Goal: Communication & Community: Answer question/provide support

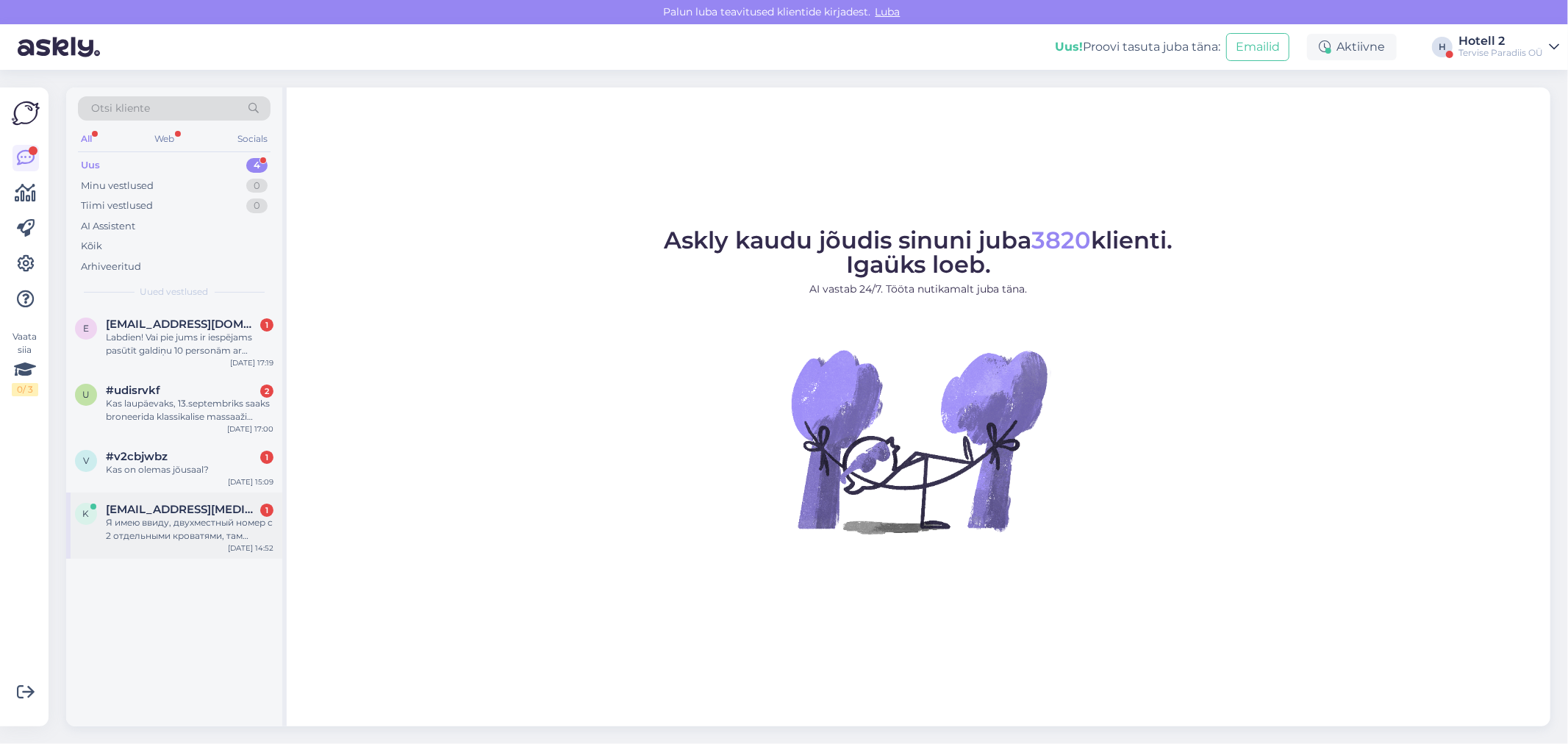
click at [162, 507] on span "[EMAIL_ADDRESS][MEDICAL_DATA][DOMAIN_NAME]" at bounding box center [182, 508] width 153 height 13
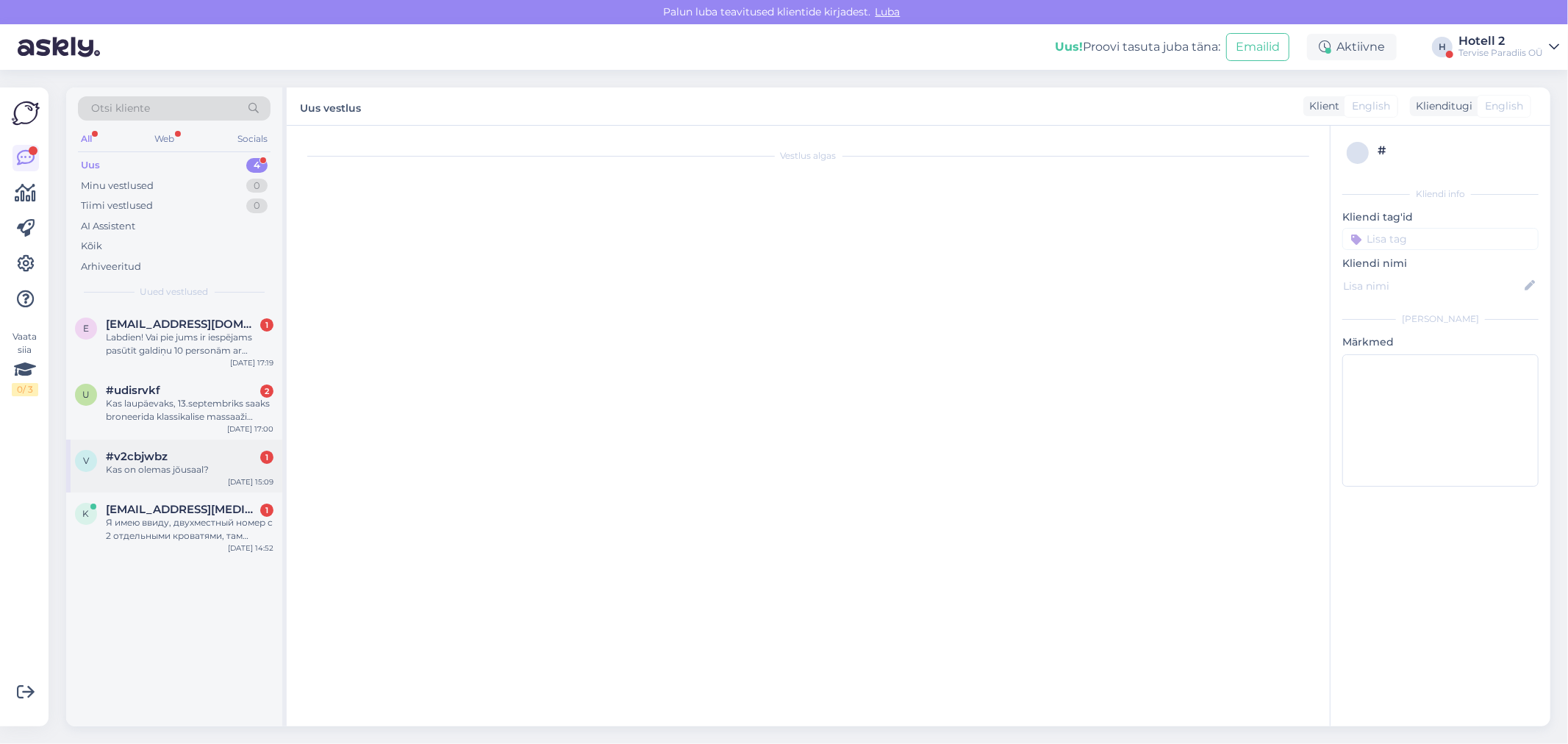
scroll to position [33, 0]
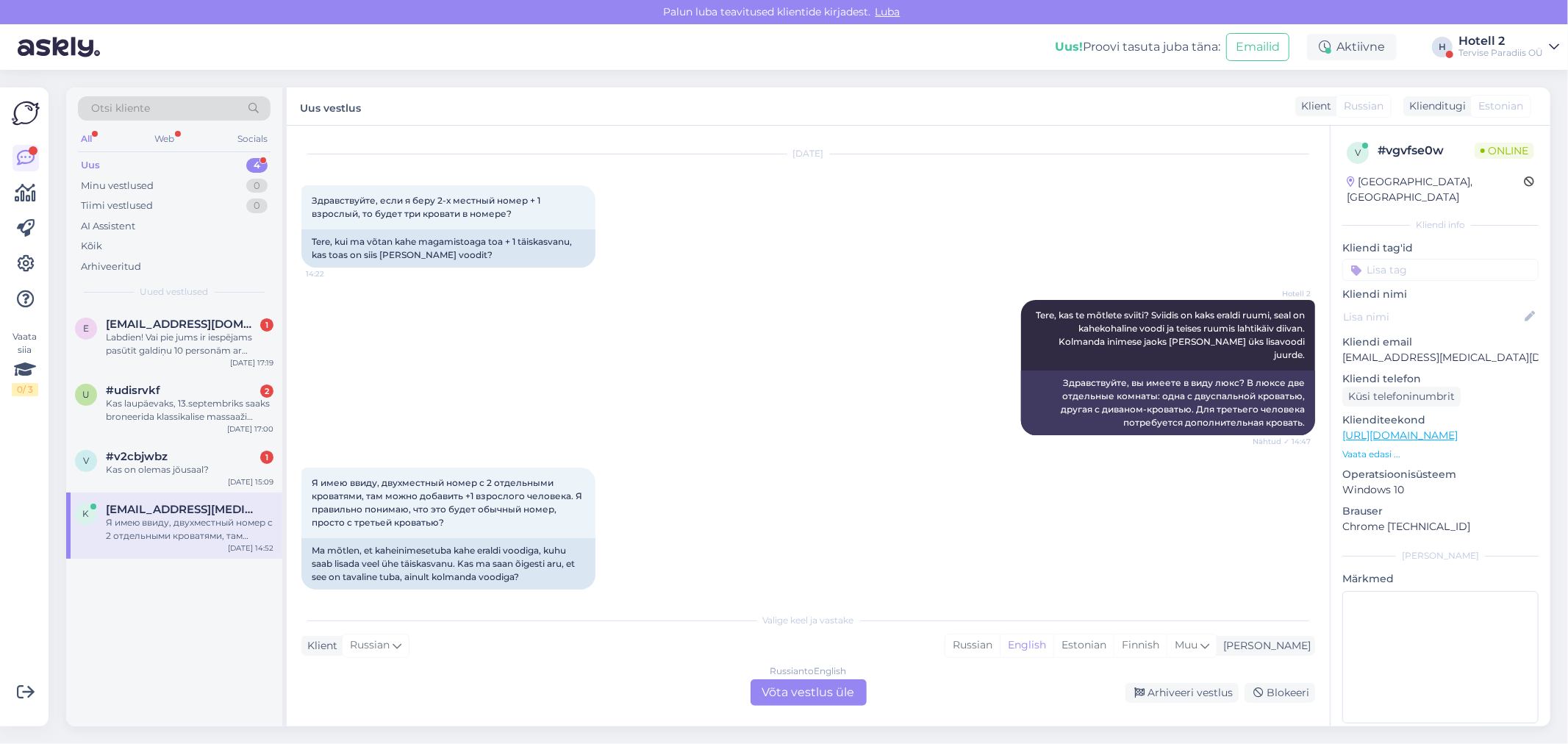
click at [792, 685] on div "Russian to English Võta vestlus üle" at bounding box center [808, 692] width 116 height 27
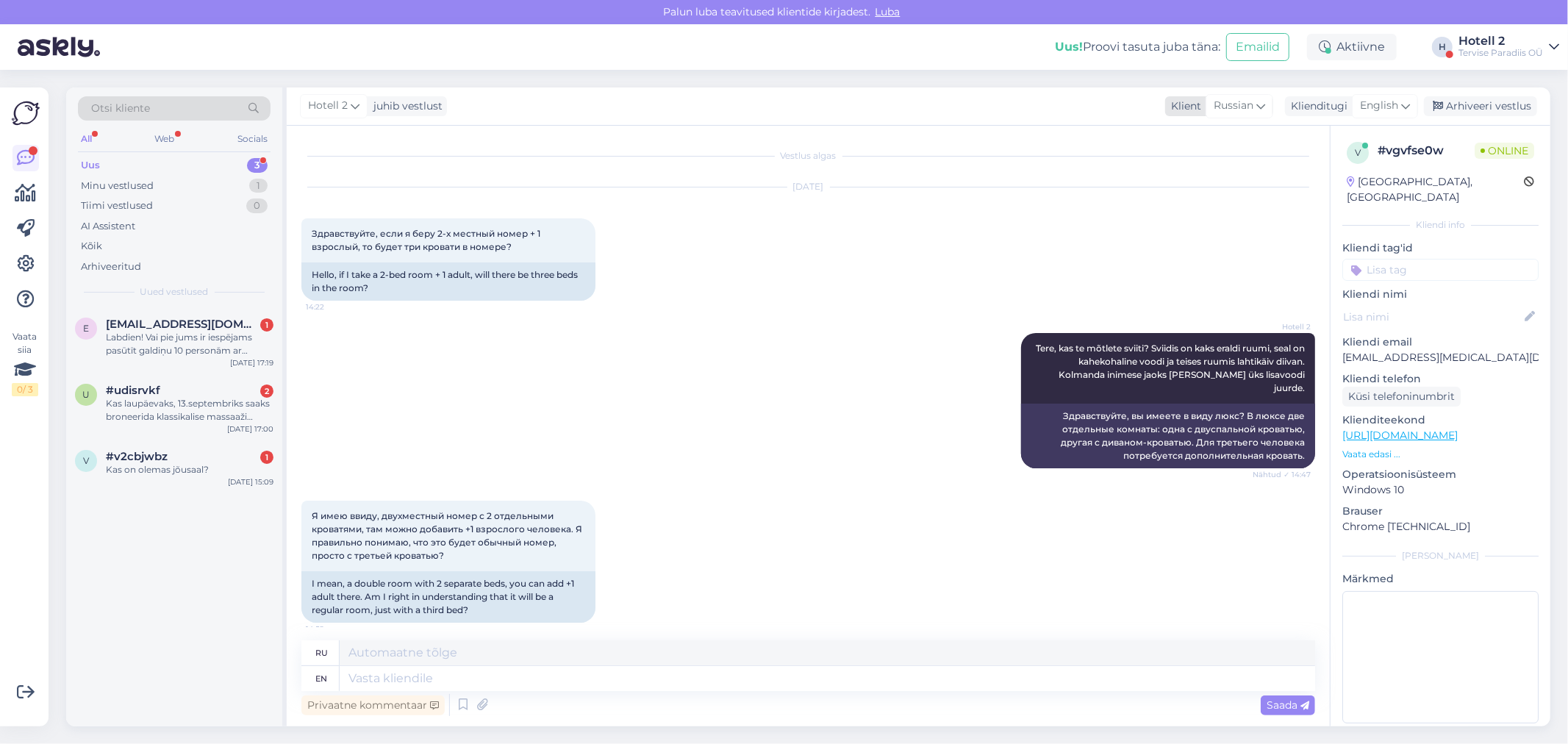
click at [1238, 97] on span "Russian" at bounding box center [1234, 105] width 40 height 16
type input "est"
click at [1244, 173] on link "Estonian" at bounding box center [1219, 171] width 162 height 24
click at [389, 673] on textarea at bounding box center [827, 677] width 975 height 25
type textarea "[PERSON_NAME]"
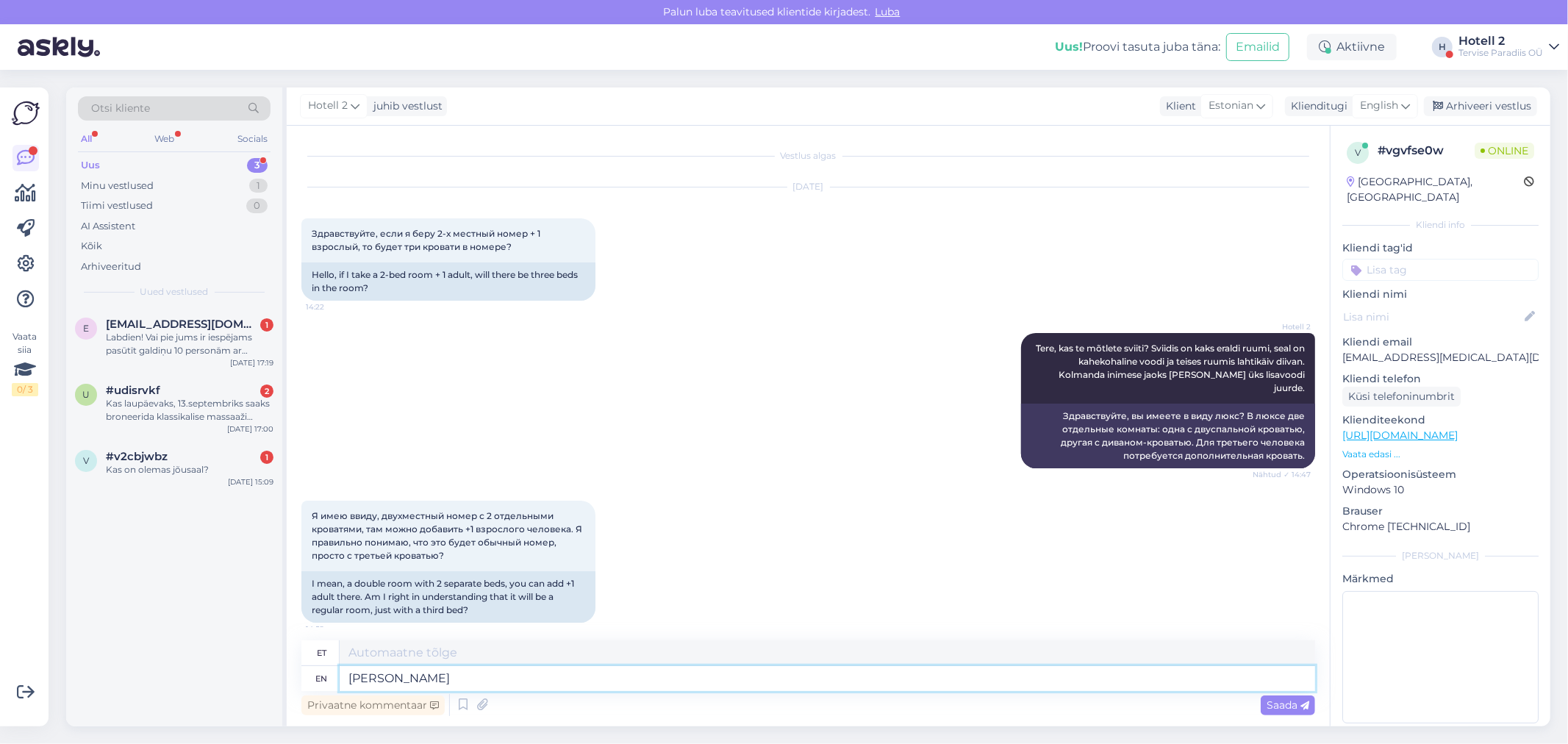
type textarea "J"
type textarea "Jah"
type textarea "Jah,"
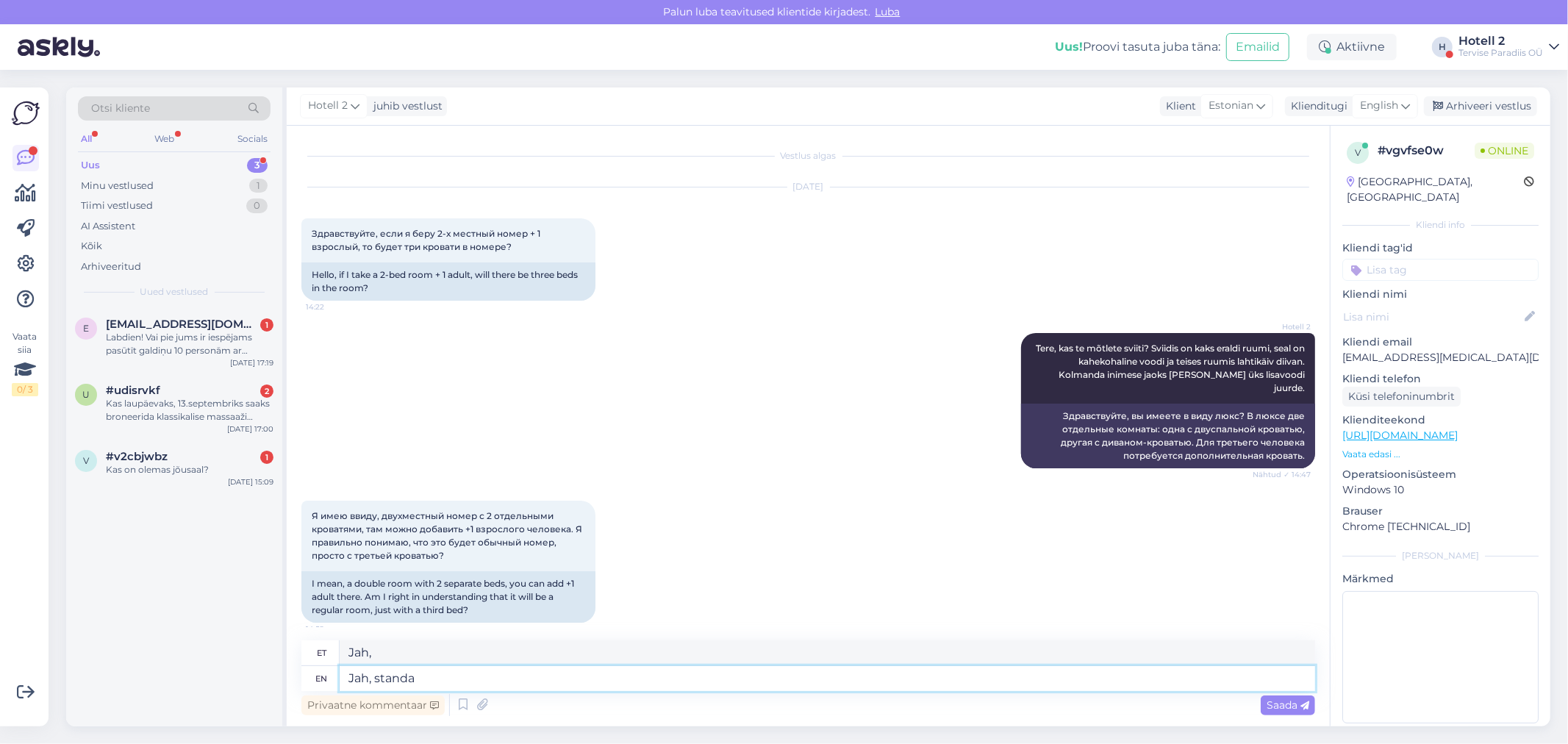
type textarea "Jah, standad"
type textarea "Jah, standard"
type textarea "Jah, stand"
type textarea "Jah, [PERSON_NAME]"
type textarea "Jah, standard"
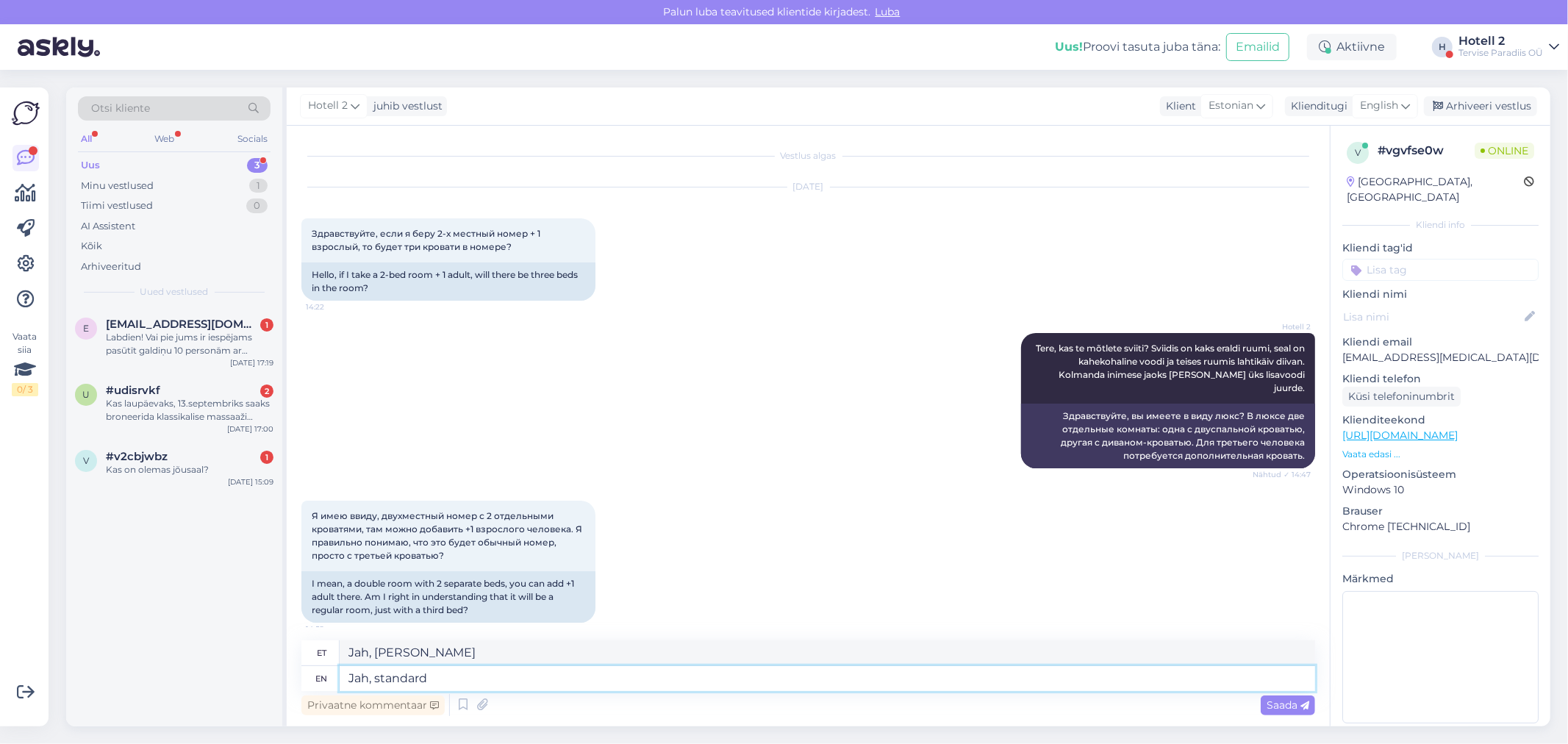
type textarea "Jah, standard"
type textarea "Jah, standard twin"
type textarea "Jah, standardne kaheinimesetuba"
type textarea "Jah, standard twin [PERSON_NAME]"
type textarea "Jah, tavaline kaheinimesevoodi"
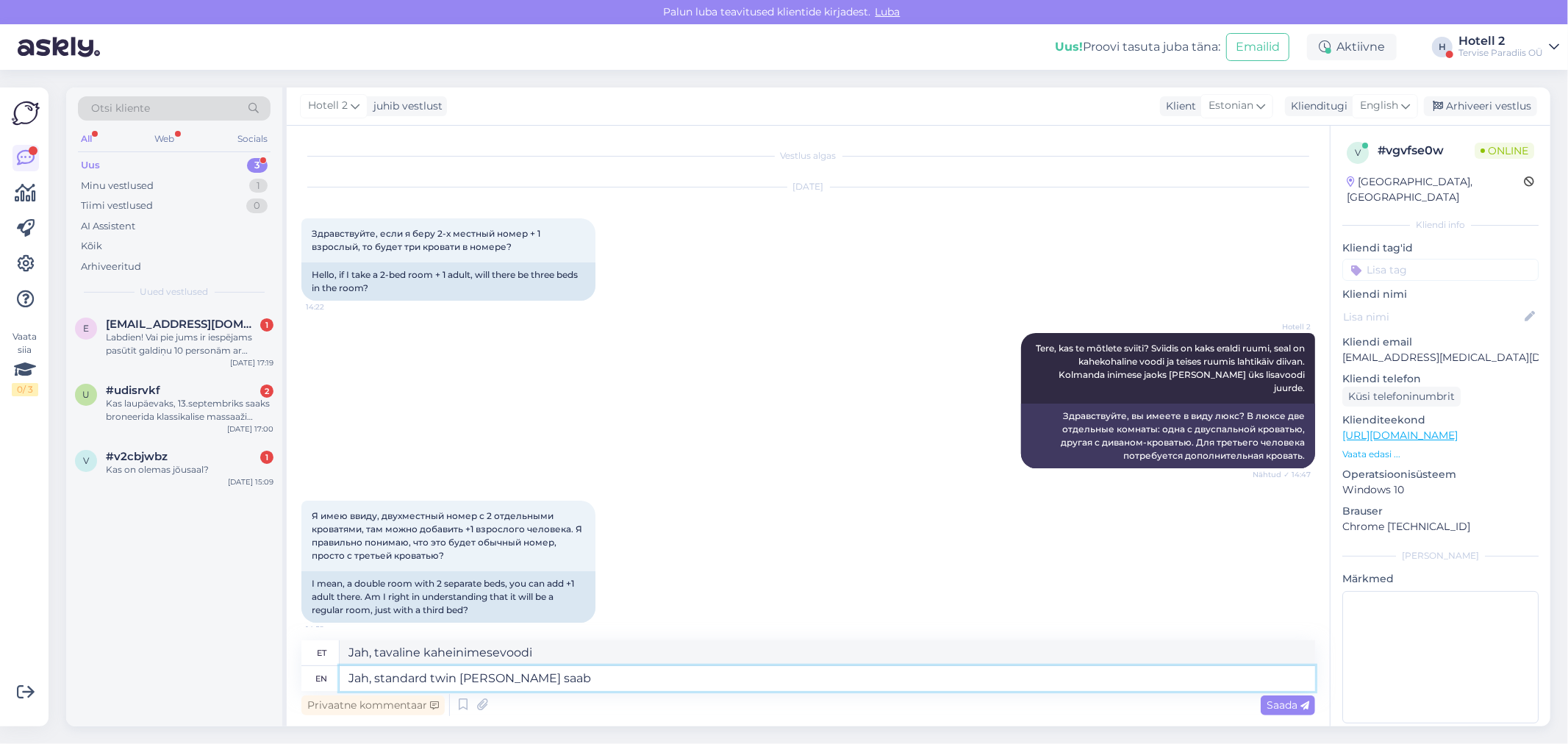
type textarea "Jah, standard twin [PERSON_NAME] saab"
type textarea "Jah, standardne kahekordne Saab"
type textarea "Jah, standard twin [PERSON_NAME] saab ühe"
type textarea "Jah, standard twin [PERSON_NAME] saab ühe lisav"
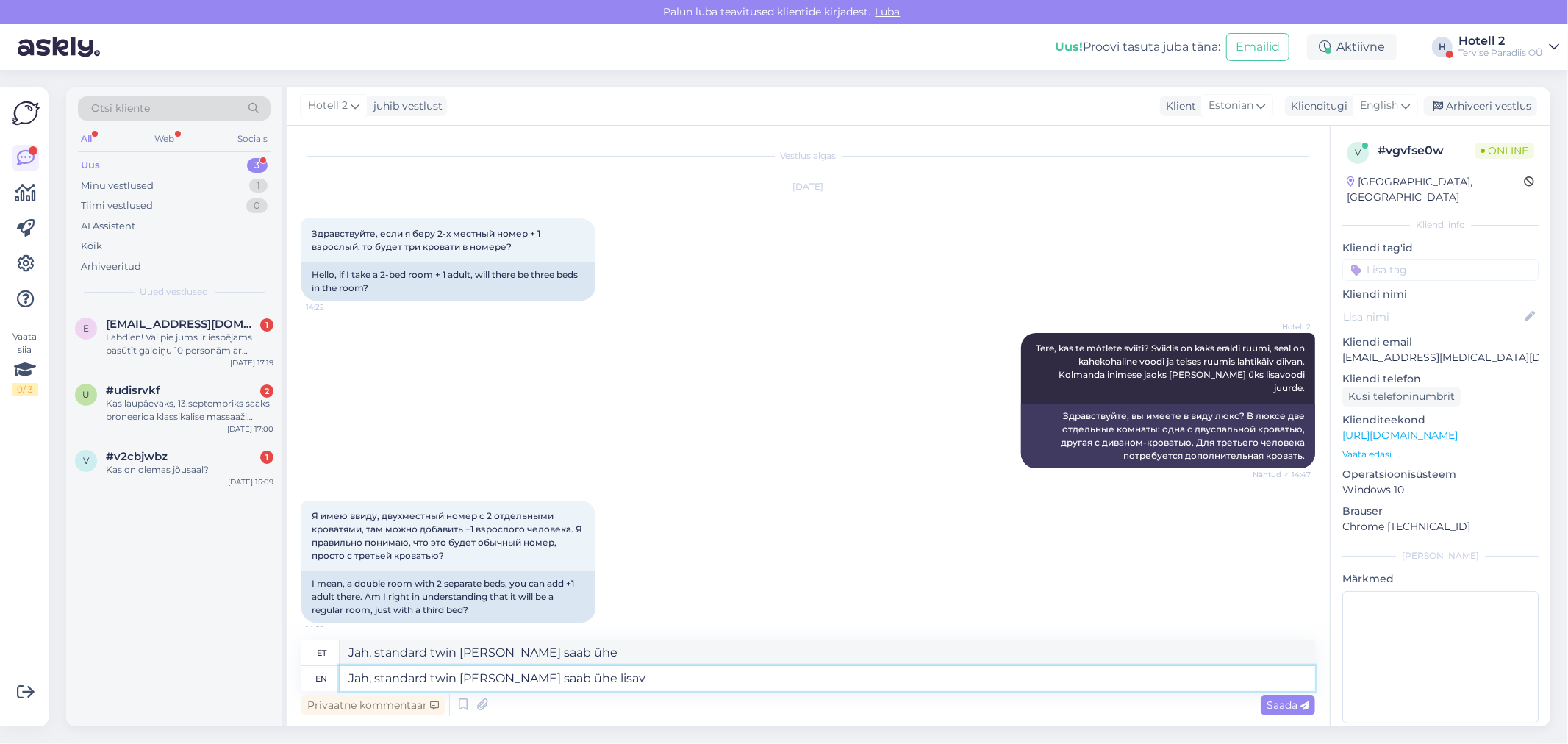
type textarea "Jah, standard twin [PERSON_NAME] saab ühe lisav"
type textarea "Jah, standard twin [PERSON_NAME] saab ühe lisavoodi"
type textarea "Jah, standard twin [PERSON_NAME] saab ühe lisavoodi juurde"
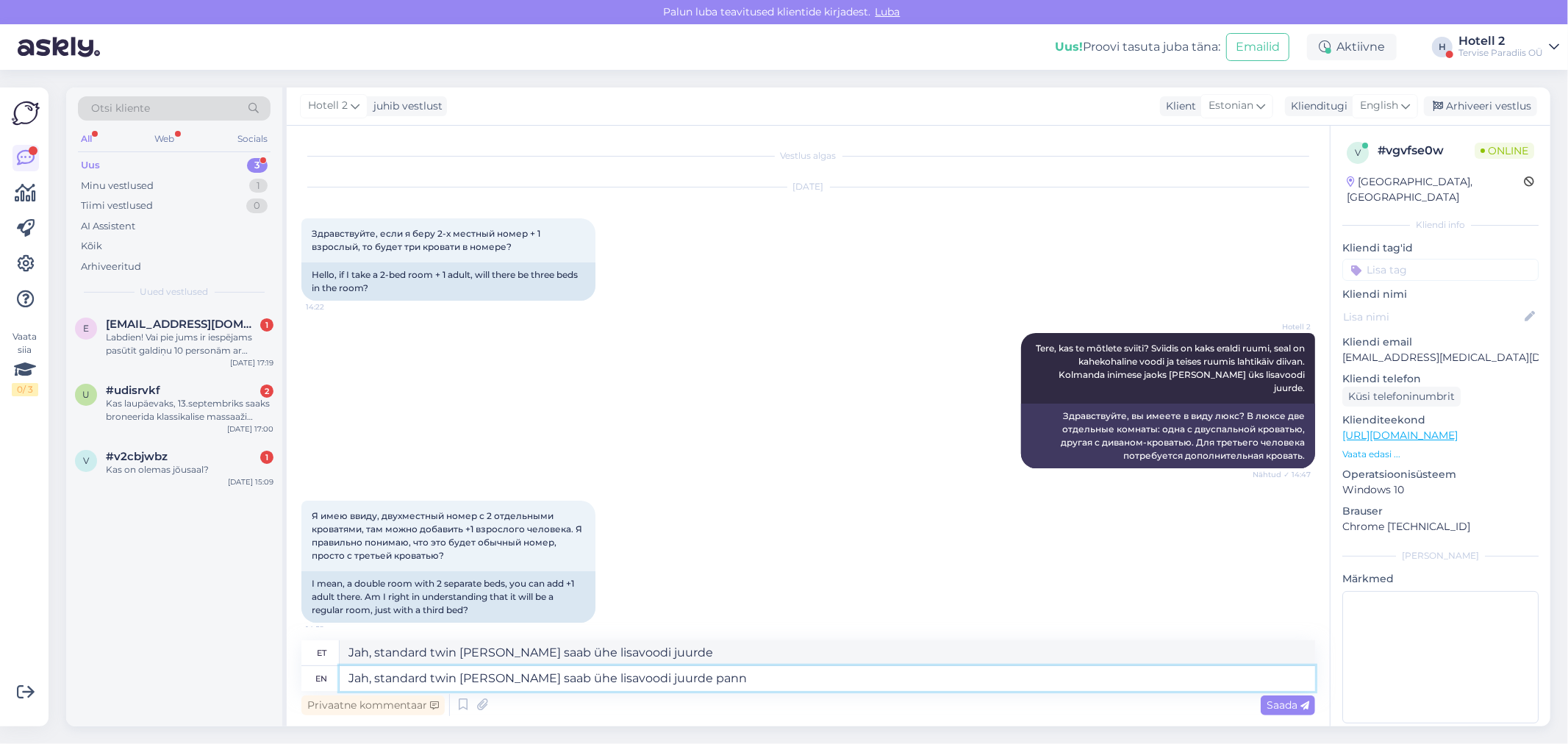
type textarea "Jah, standard twin [PERSON_NAME] saab ühe lisavoodi juurde panna"
type textarea "Jah, standard twin [PERSON_NAME] saab ühe lisavoodi juurde panna."
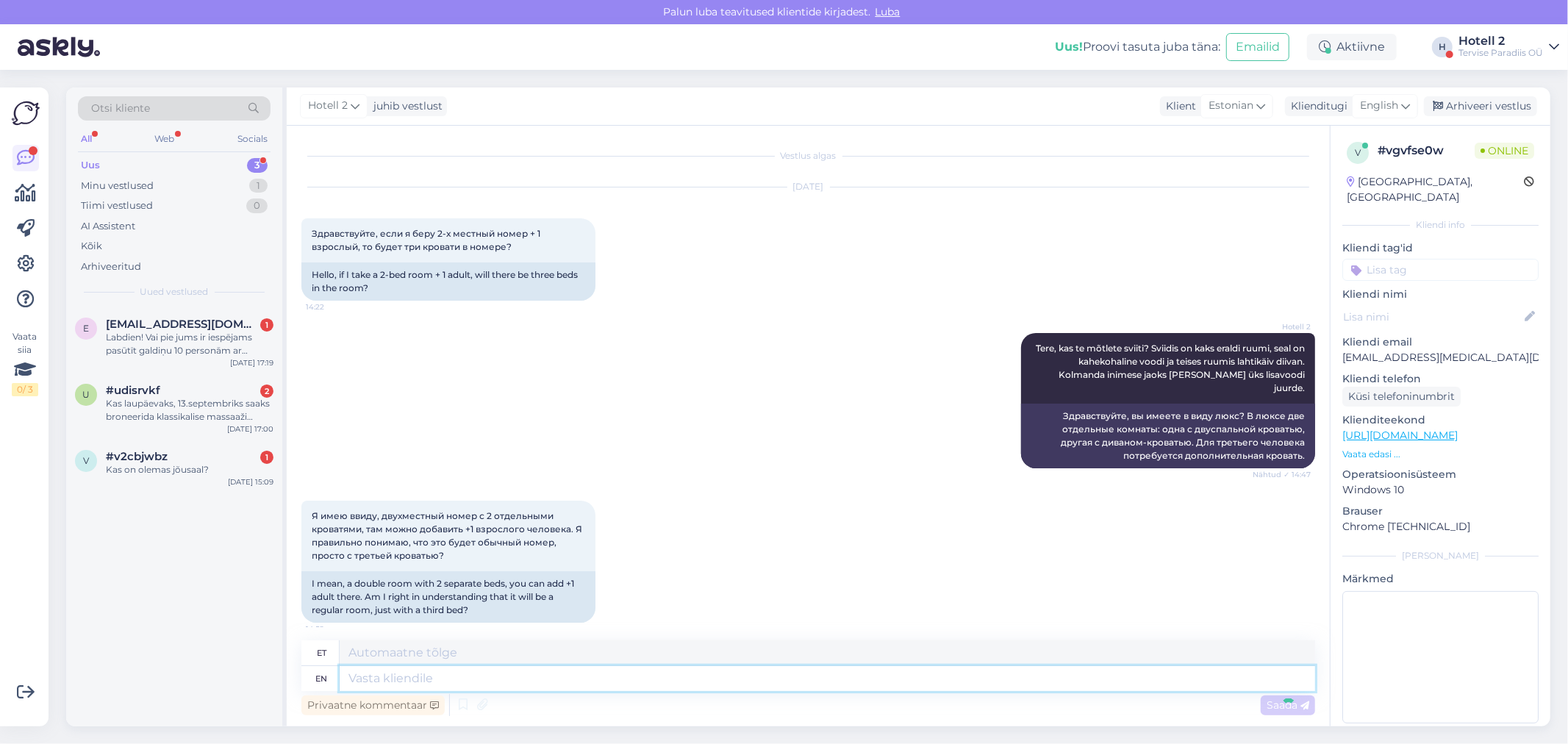
scroll to position [86, 0]
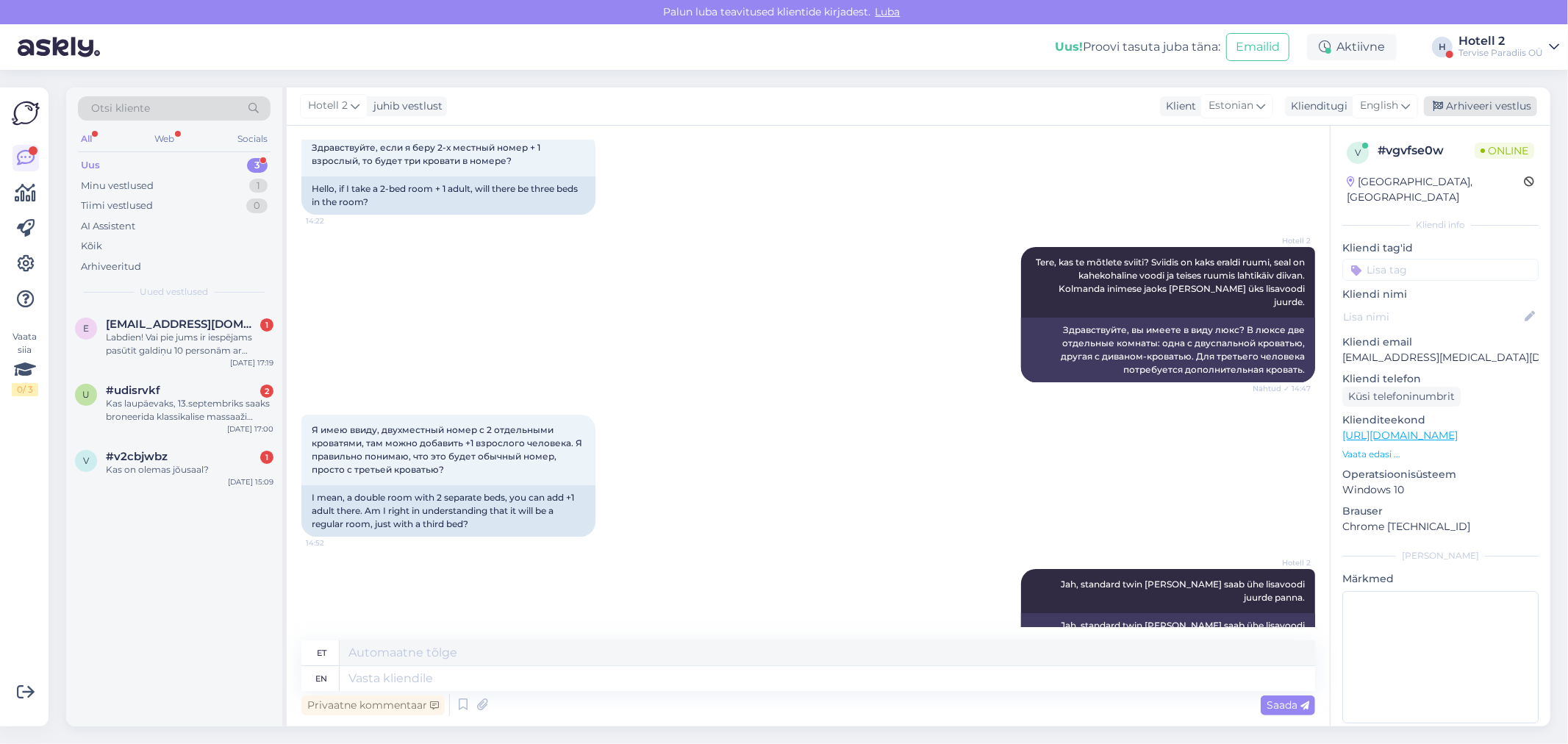
click at [1459, 107] on div "Arhiveeri vestlus" at bounding box center [1480, 106] width 113 height 20
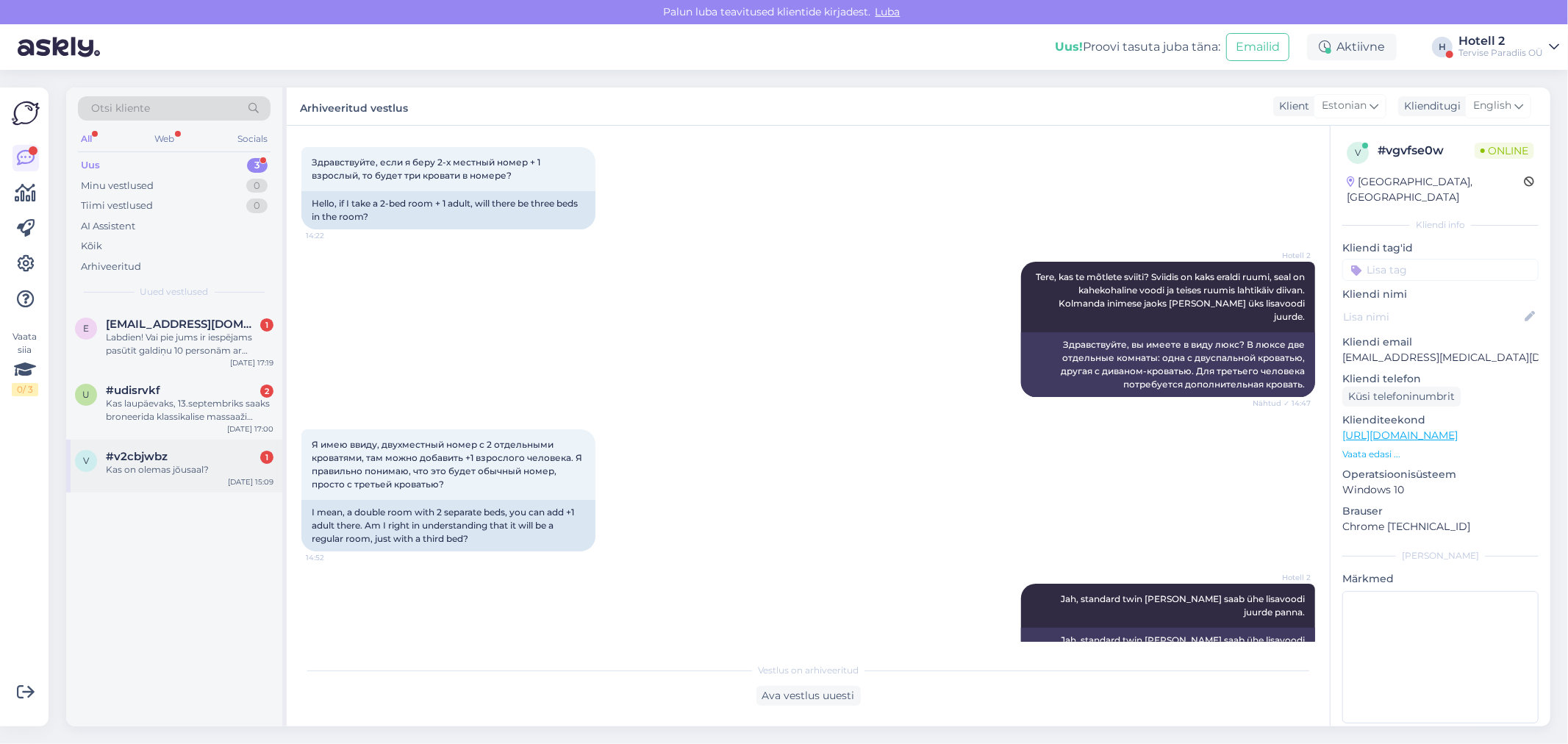
click at [164, 450] on span "#v2cbjwbz" at bounding box center [136, 456] width 62 height 13
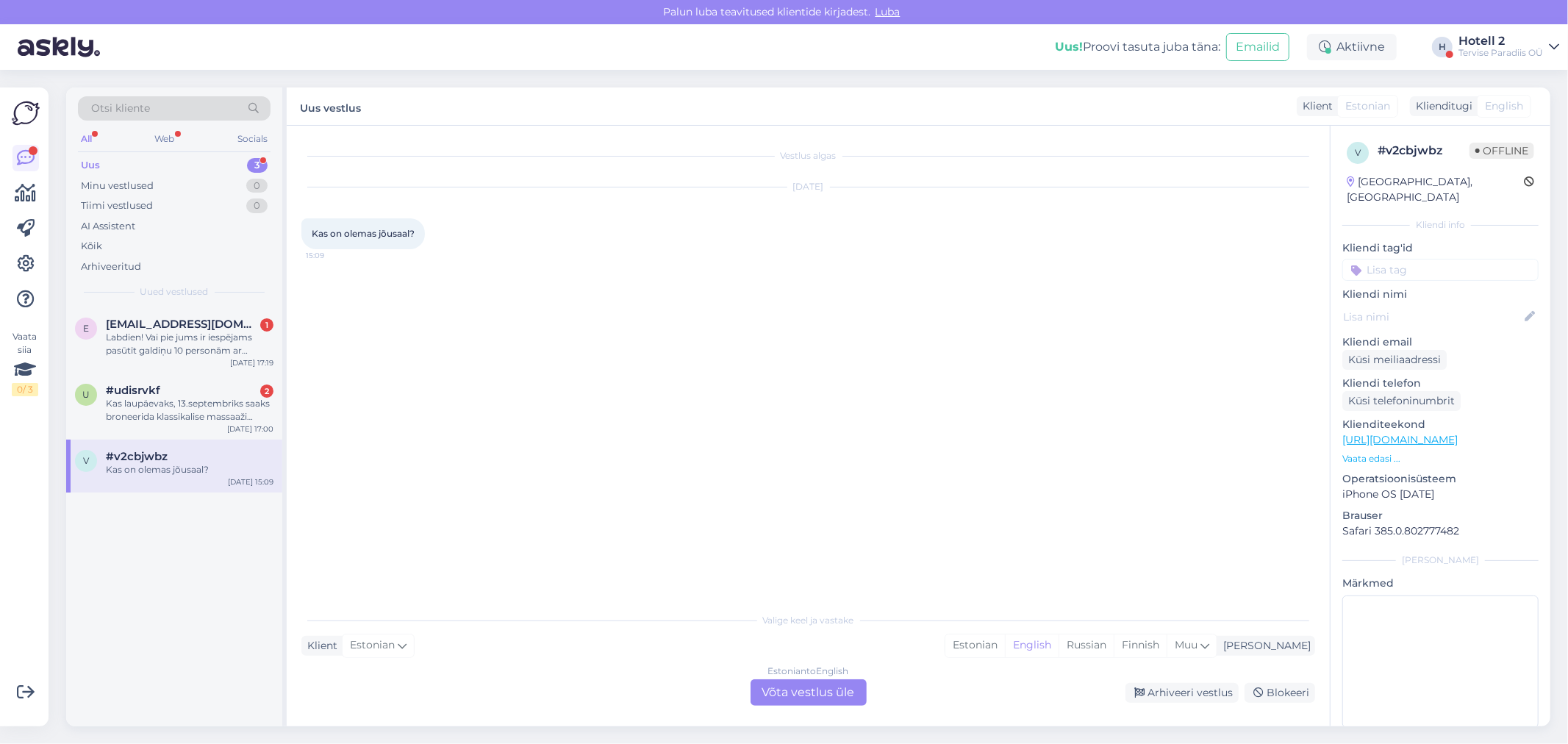
click at [783, 695] on div "Estonian to English Võta vestlus üle" at bounding box center [808, 692] width 116 height 27
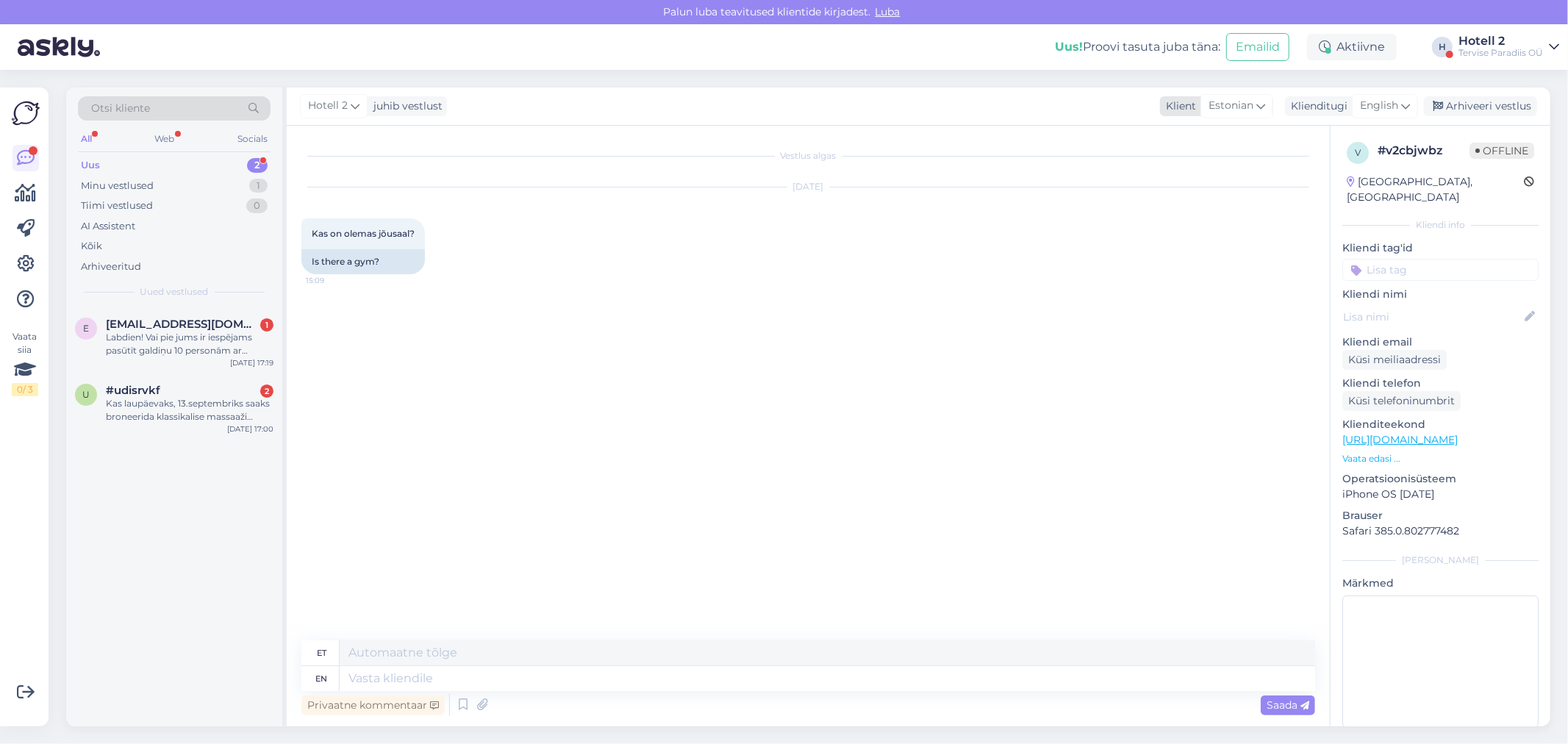
click at [1239, 99] on span "Estonian" at bounding box center [1230, 105] width 45 height 16
click at [1207, 175] on link "Estonian" at bounding box center [1216, 171] width 162 height 24
click at [1391, 102] on span "English" at bounding box center [1379, 105] width 38 height 16
type input "est"
click at [1351, 172] on link "Estonian" at bounding box center [1351, 171] width 162 height 24
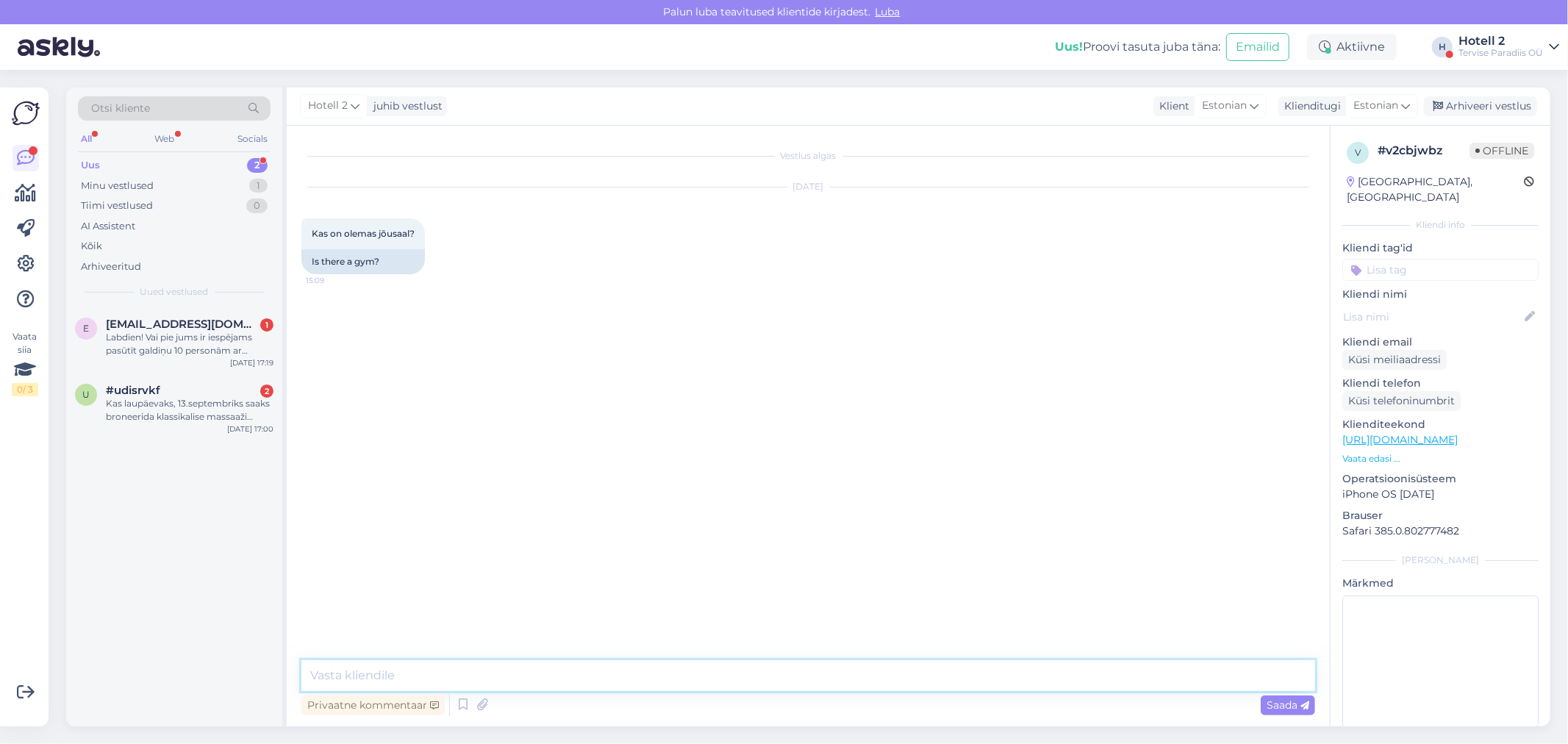
click at [356, 674] on textarea at bounding box center [808, 674] width 1014 height 31
type textarea "Tere! Jah on olemas"
click at [1302, 701] on icon at bounding box center [1304, 705] width 9 height 9
click at [1486, 98] on div "Arhiveeri vestlus" at bounding box center [1480, 106] width 113 height 20
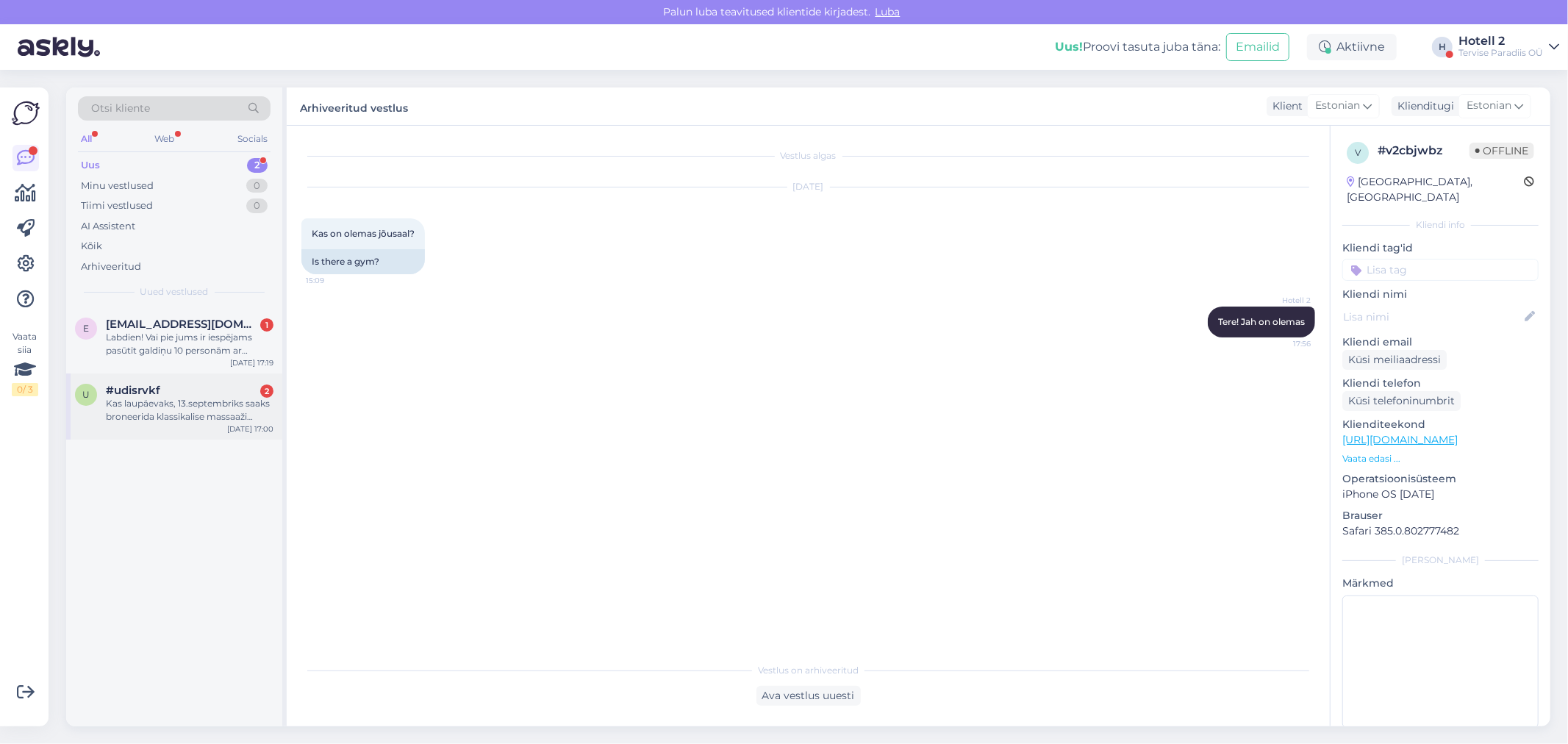
click at [167, 406] on div "Kas laupäevaks, 13.septembriks saaks broneerida klassikalise massaaži [PERSON_N…" at bounding box center [189, 410] width 167 height 27
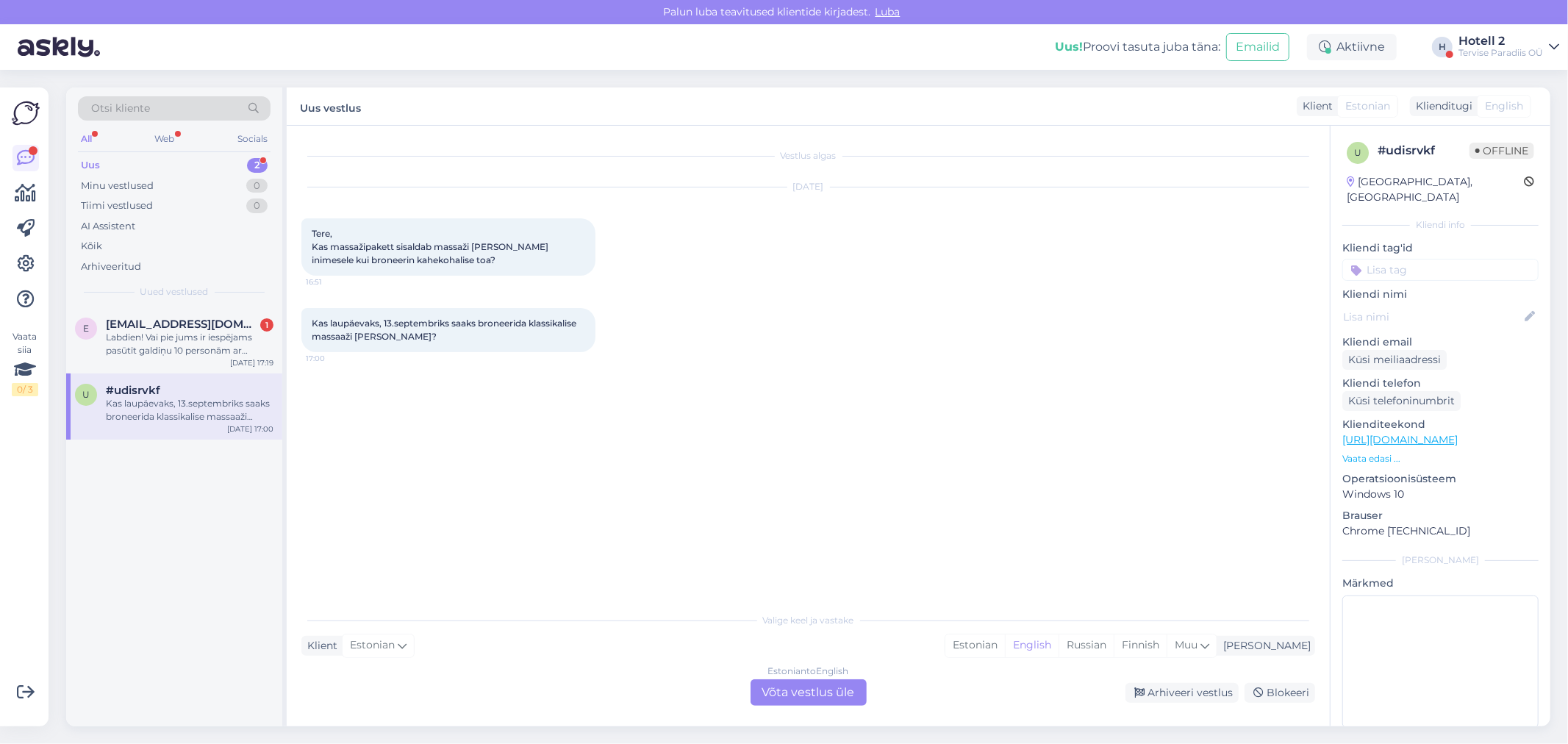
click at [819, 699] on div "Estonian to English Võta vestlus üle" at bounding box center [808, 692] width 116 height 27
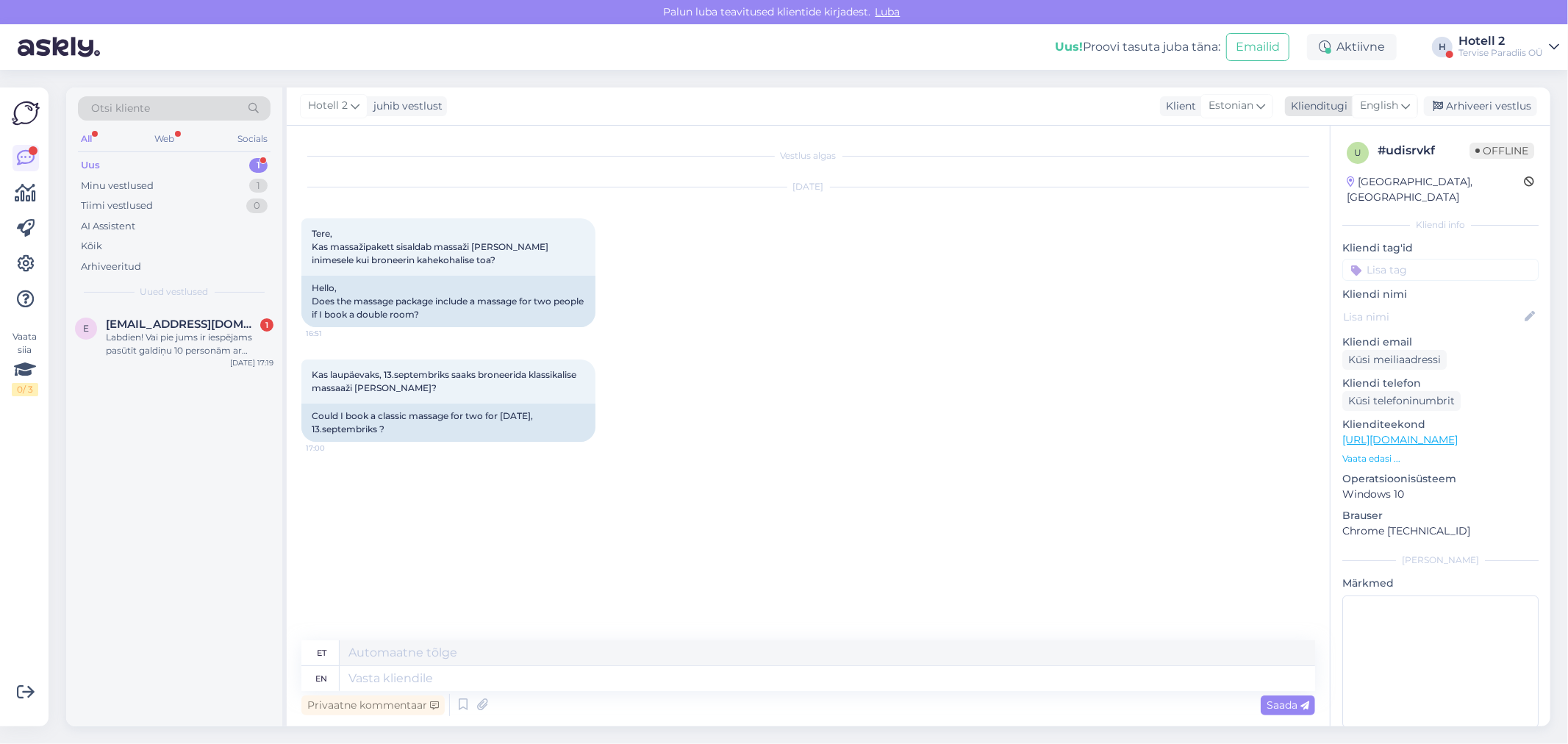
click at [1368, 100] on span "English" at bounding box center [1379, 105] width 38 height 16
drag, startPoint x: 1337, startPoint y: 178, endPoint x: 1163, endPoint y: 150, distance: 176.2
click at [1337, 178] on link "Estonian" at bounding box center [1351, 171] width 162 height 24
click at [460, 681] on textarea at bounding box center [808, 674] width 1014 height 31
type textarea "Tere! Palun kirjutage [EMAIL_ADDRESS][DOMAIN_NAME]"
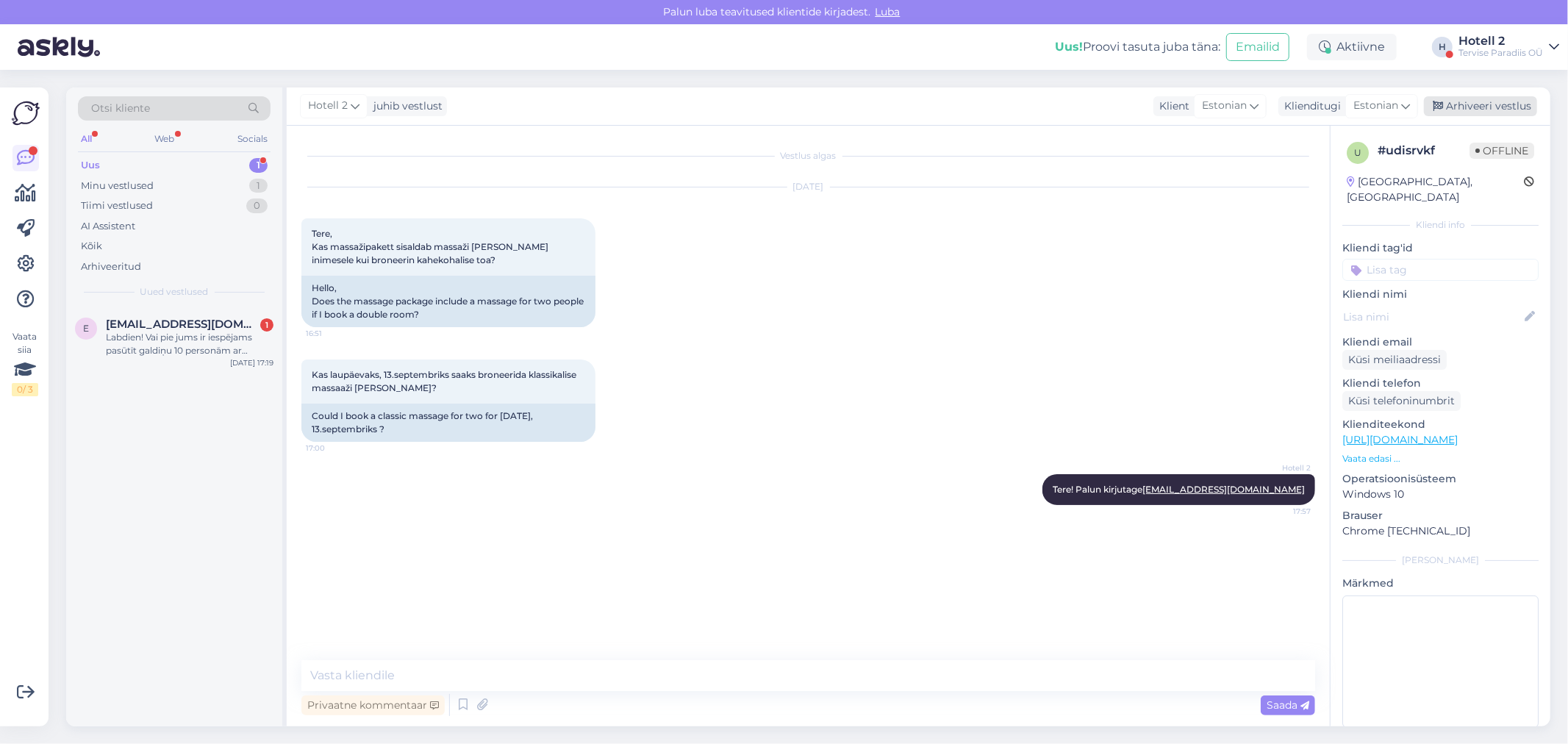
click at [1489, 106] on div "Arhiveeri vestlus" at bounding box center [1480, 106] width 113 height 20
click at [188, 331] on div "Labdien! Vai pie jums ir iespējams pasūtīt galdiņu 10 personām ar nelielām uzko…" at bounding box center [189, 343] width 167 height 27
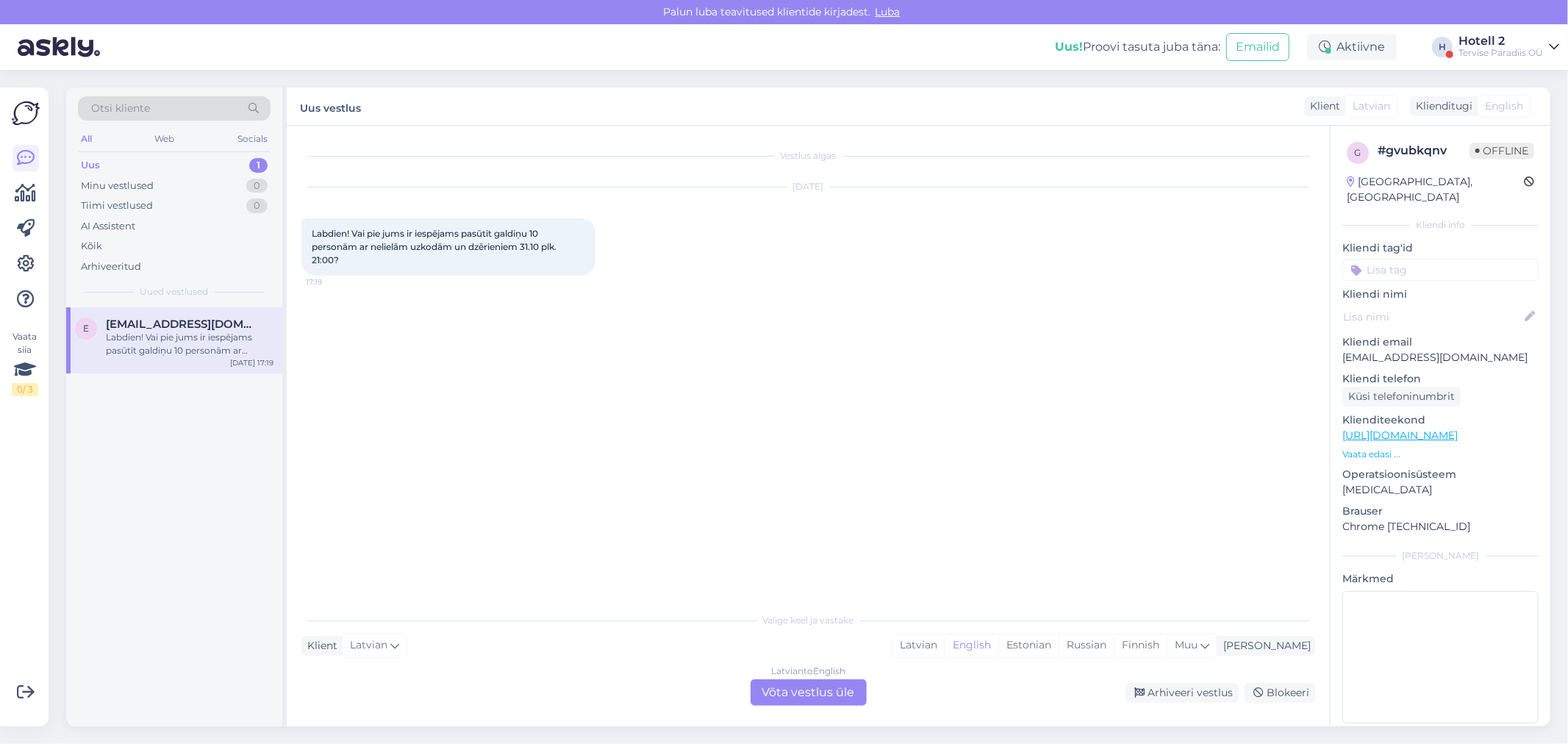
click at [814, 679] on div "Latvian to English Võta vestlus üle" at bounding box center [808, 692] width 116 height 27
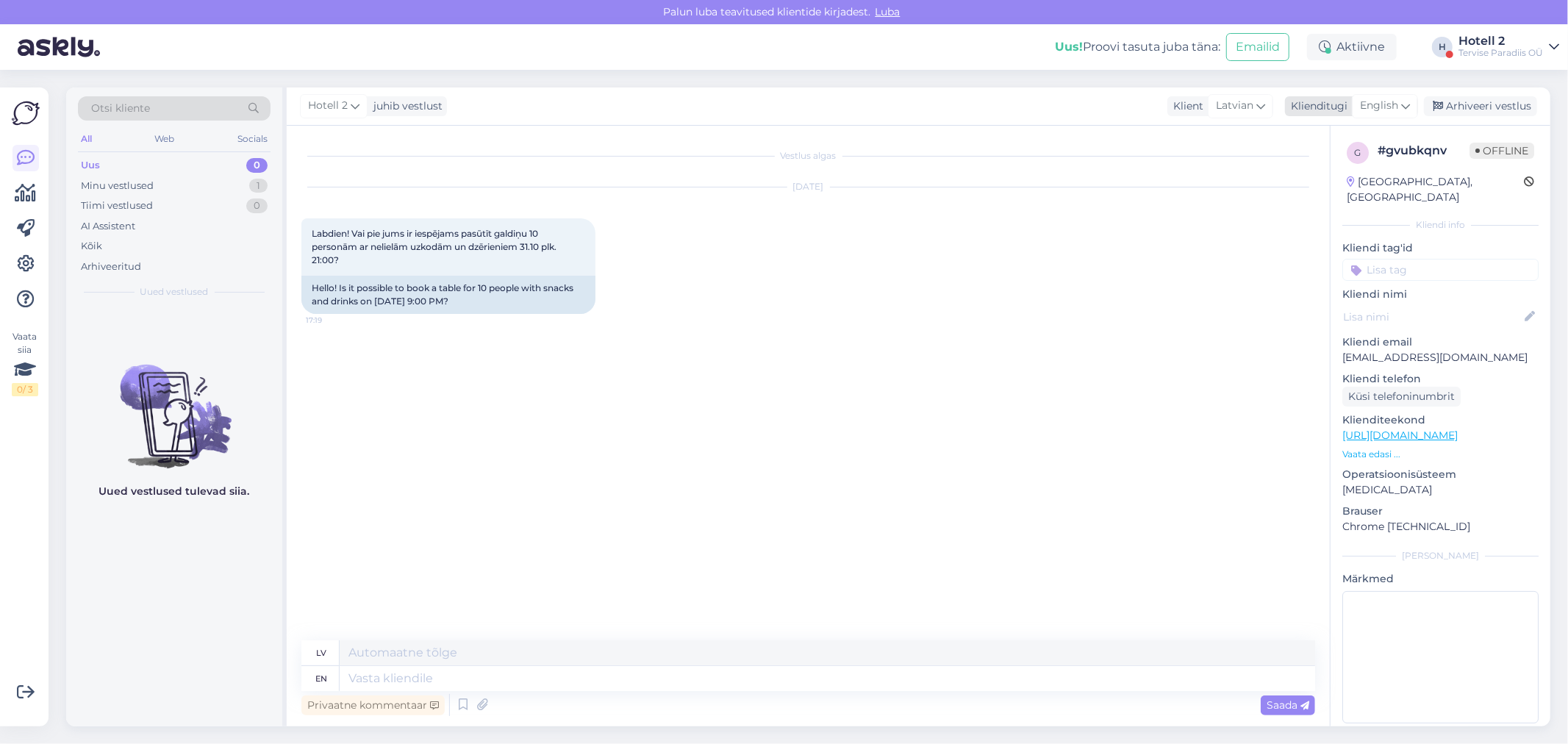
click at [1388, 100] on span "English" at bounding box center [1379, 105] width 38 height 16
click at [1299, 164] on link "Estonian" at bounding box center [1351, 171] width 162 height 24
drag, startPoint x: 429, startPoint y: 678, endPoint x: 843, endPoint y: 557, distance: 431.3
click at [449, 671] on textarea at bounding box center [827, 677] width 975 height 25
type textarea "t"
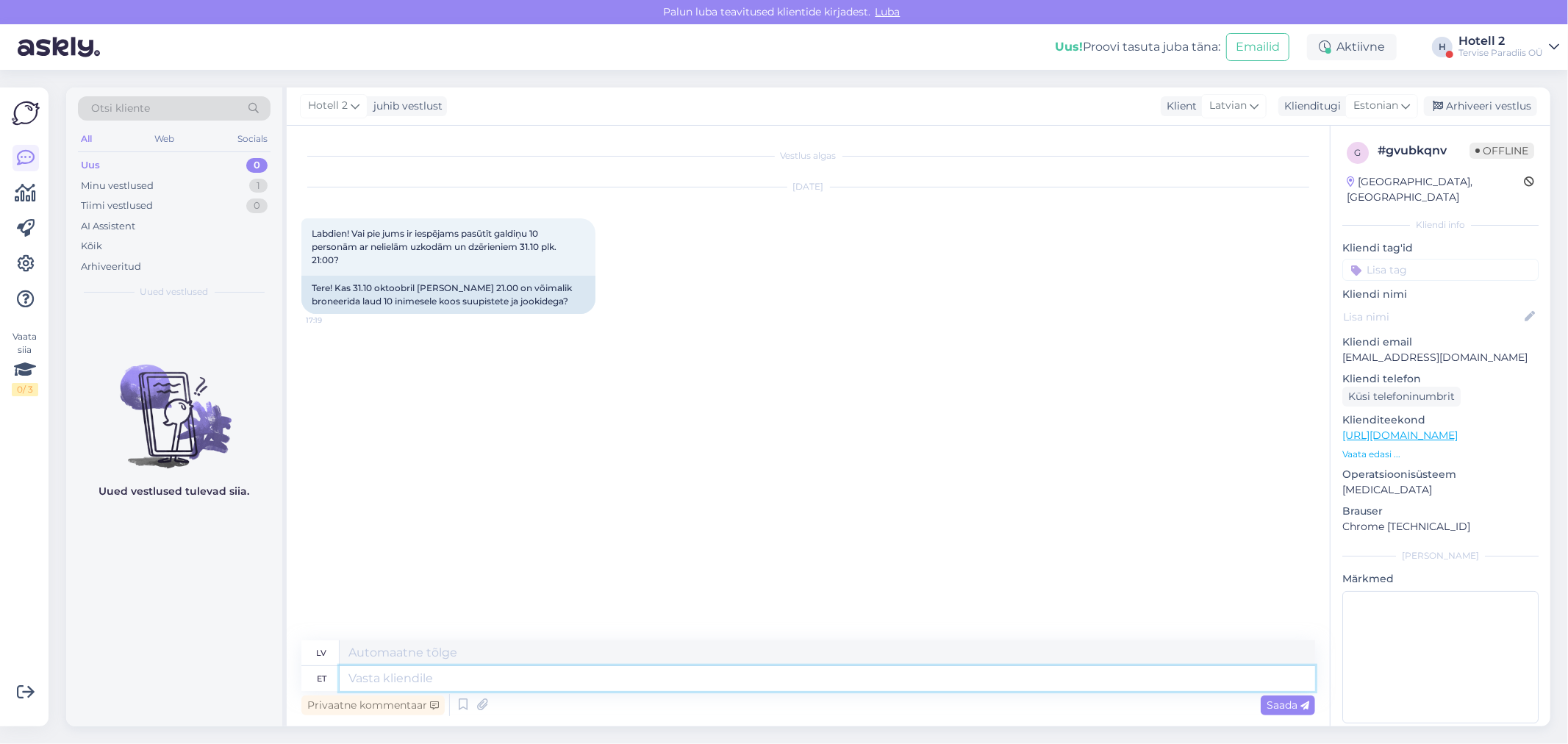
type textarea "T"
type textarea "Tere"
type textarea "Sveiki"
type textarea "Tere!"
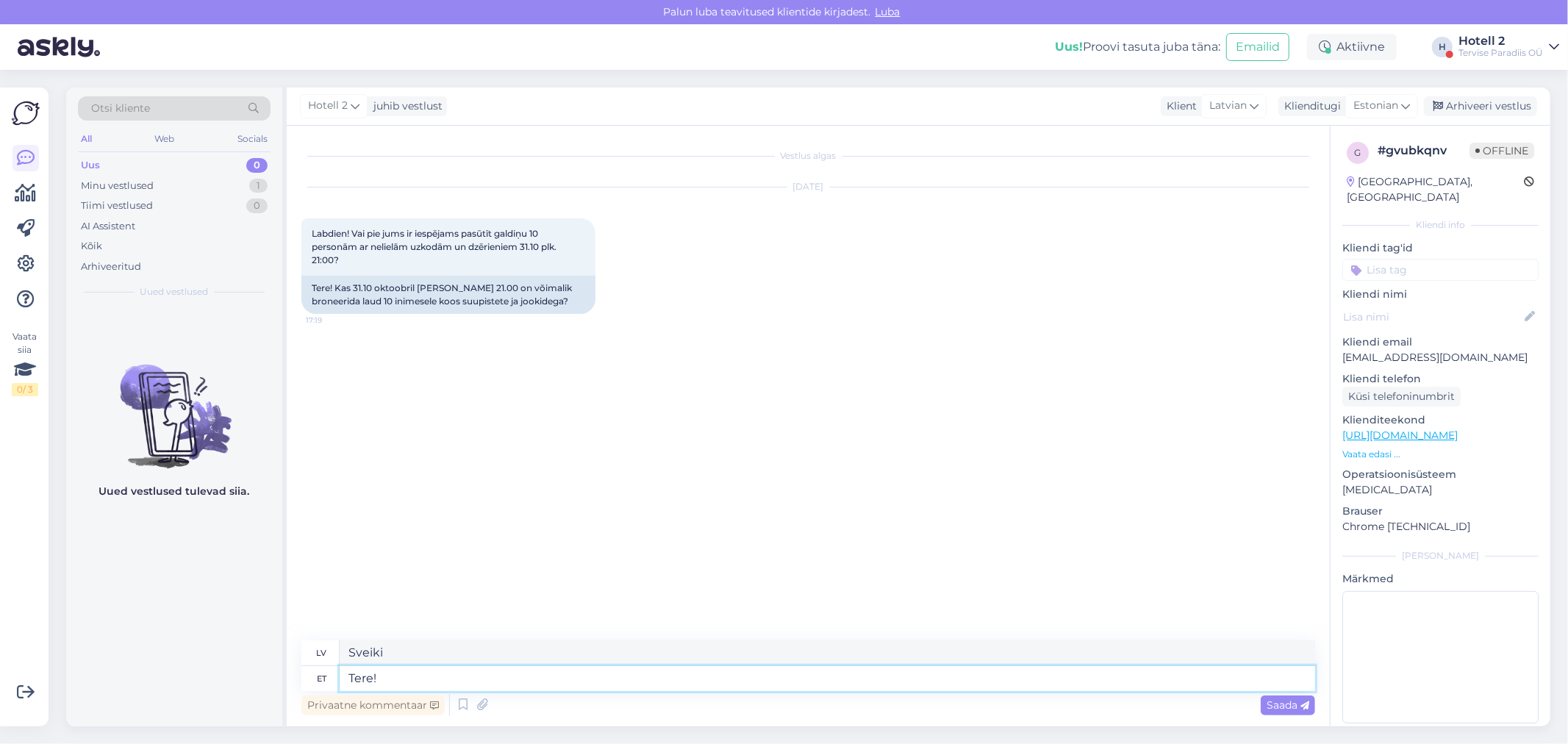
type textarea "Sveiki!"
type textarea "Tere! Pal"
type textarea "Sveiki! P"
type textarea "Tere! [GEOGRAPHIC_DATA]"
type textarea "Sveiki! Lūdzu"
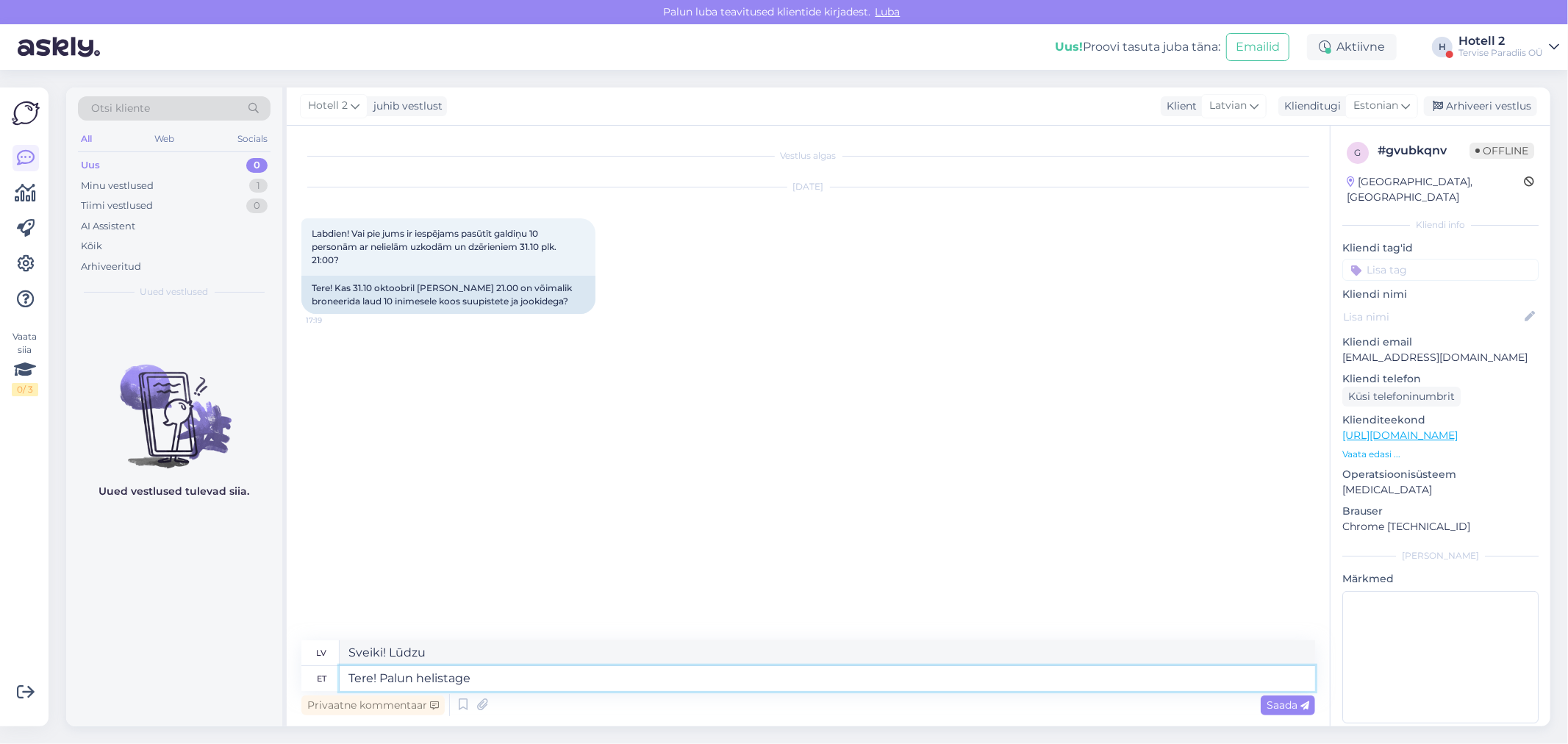
type textarea "Tere! Palun helistage"
type textarea "Sveiki! Lūdzu, [GEOGRAPHIC_DATA]."
type textarea "Tere! Palun helistage 44"
type textarea "Sveiki! Lūdzu, zvaniet uz 44."
type textarea "Tere! Palun helistage 4450"
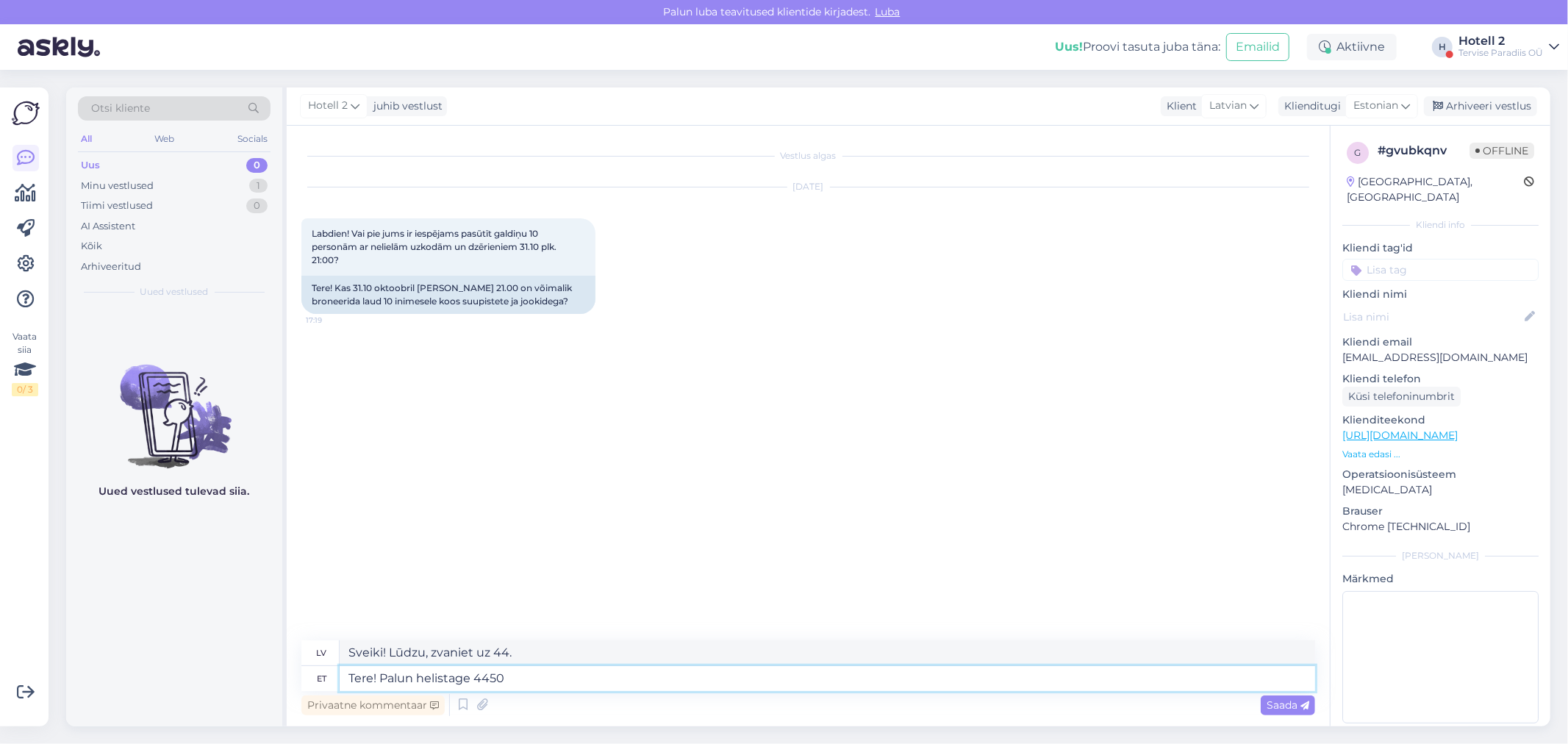
type textarea "Sveiki! Lūdzu, zvaniet pa tālruni 4450"
type textarea "Tere! Palun helistage 4450242"
type textarea "Sveiki! Lūdzu, zvaniet pa tālruni 4450242."
type textarea "Tere! Palun helistage 4450242"
click at [1294, 700] on span "Saada" at bounding box center [1287, 704] width 43 height 13
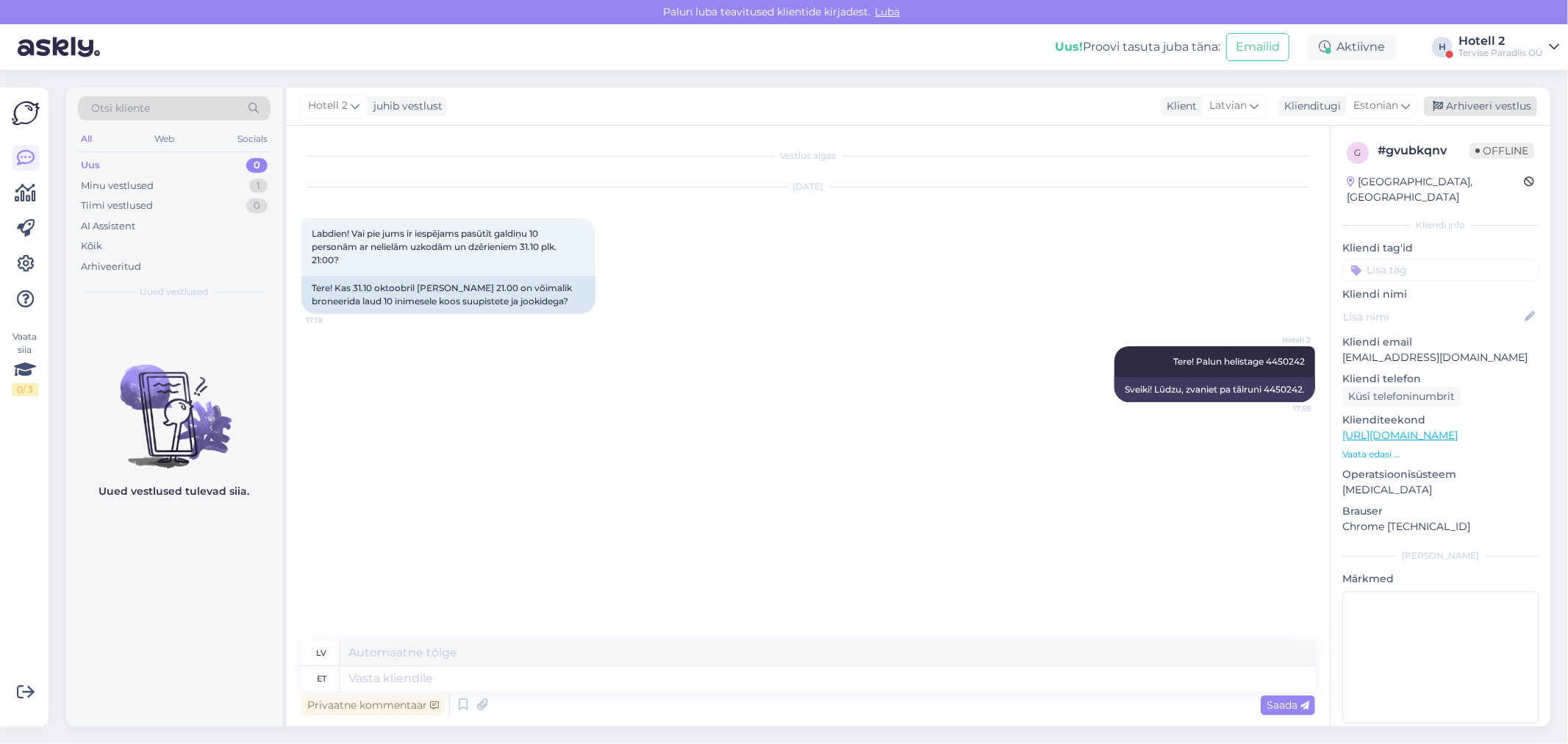
click at [1463, 108] on div "Arhiveeri vestlus" at bounding box center [1480, 106] width 113 height 20
